Goal: Task Accomplishment & Management: Use online tool/utility

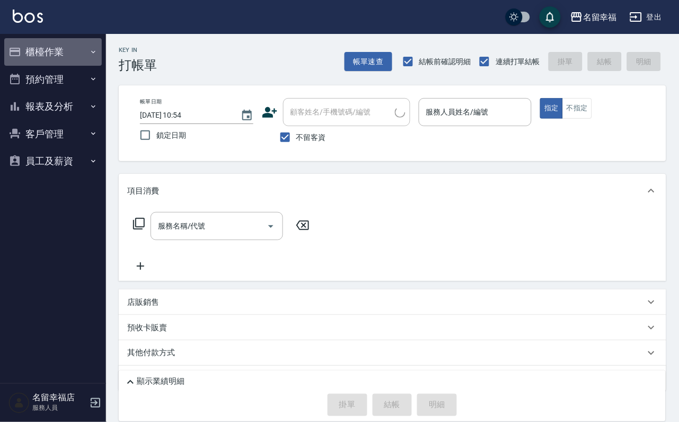
click at [40, 54] on button "櫃檯作業" at bounding box center [53, 52] width 98 height 28
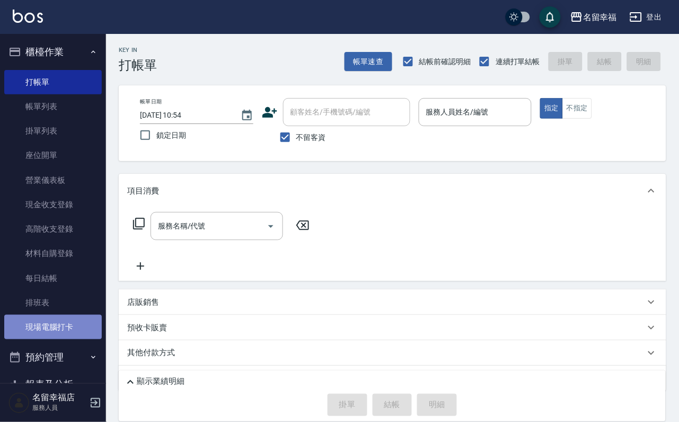
click at [70, 339] on link "現場電腦打卡" at bounding box center [53, 327] width 98 height 24
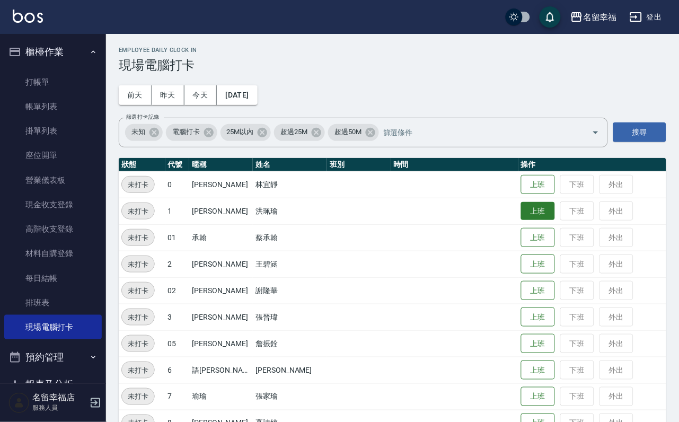
click at [524, 210] on button "上班" at bounding box center [538, 211] width 34 height 19
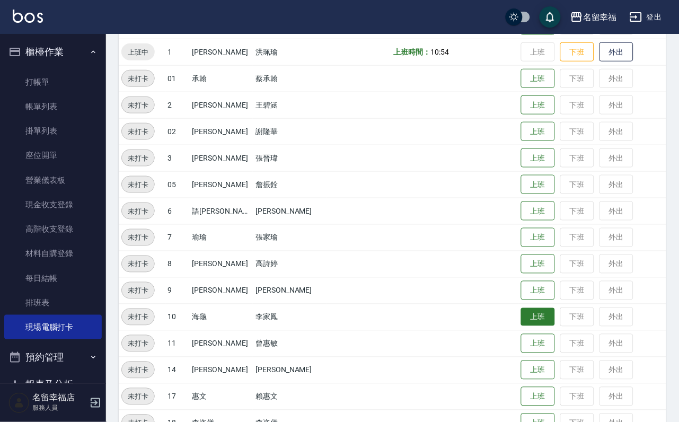
click at [534, 319] on button "上班" at bounding box center [538, 317] width 34 height 19
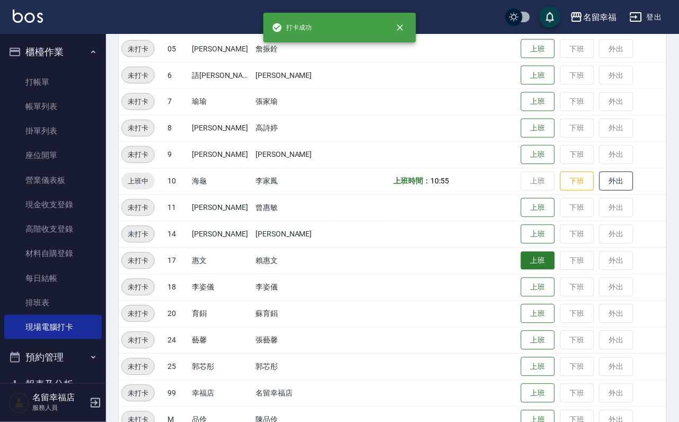
scroll to position [321, 0]
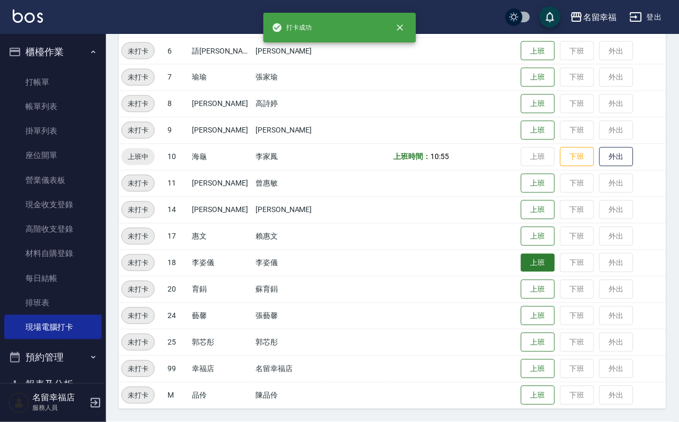
click at [532, 260] on button "上班" at bounding box center [538, 263] width 34 height 19
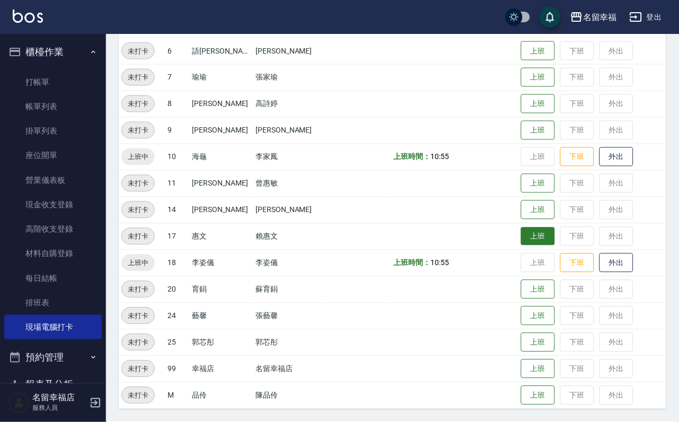
click at [539, 239] on button "上班" at bounding box center [538, 237] width 34 height 19
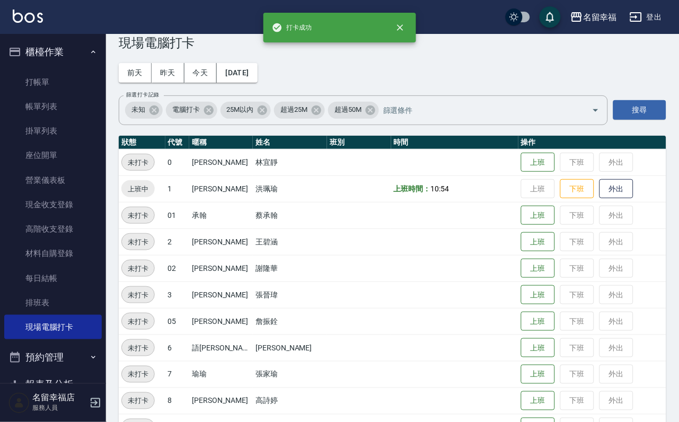
scroll to position [3, 0]
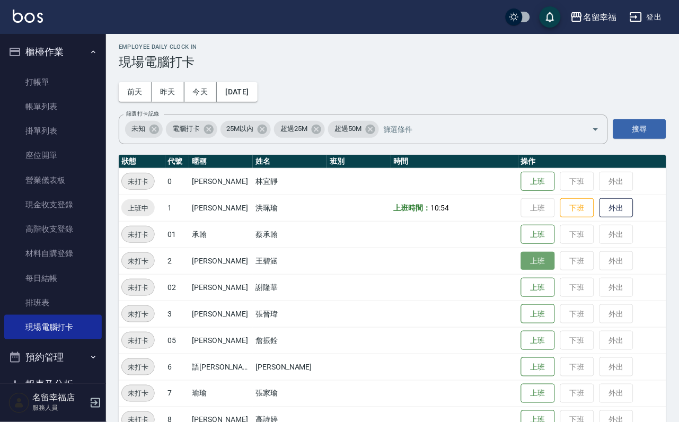
click at [536, 263] on button "上班" at bounding box center [538, 261] width 34 height 19
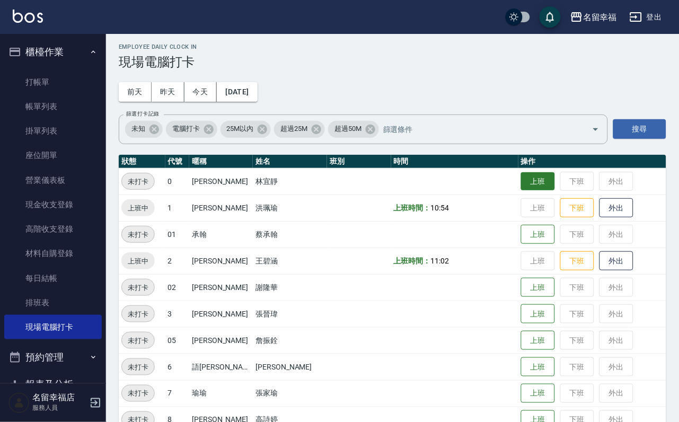
click at [521, 178] on button "上班" at bounding box center [538, 181] width 34 height 19
